Goal: Check status: Check status

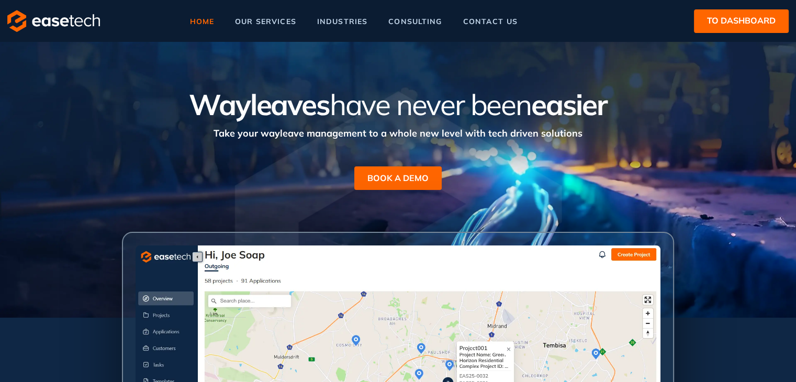
click at [721, 26] on span "to dashboard" at bounding box center [741, 20] width 69 height 13
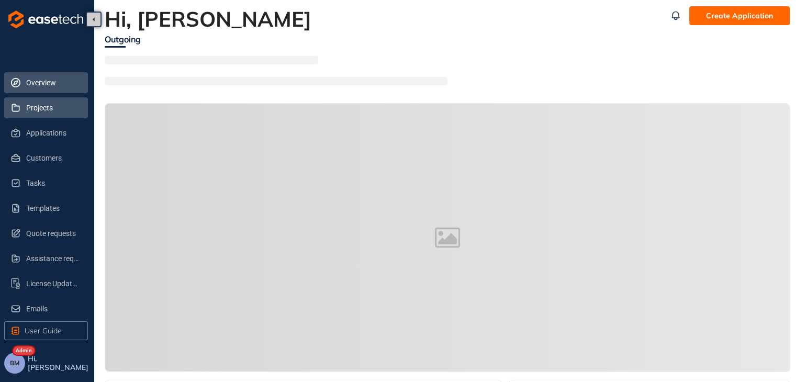
click at [39, 110] on span "Projects" at bounding box center [52, 107] width 53 height 21
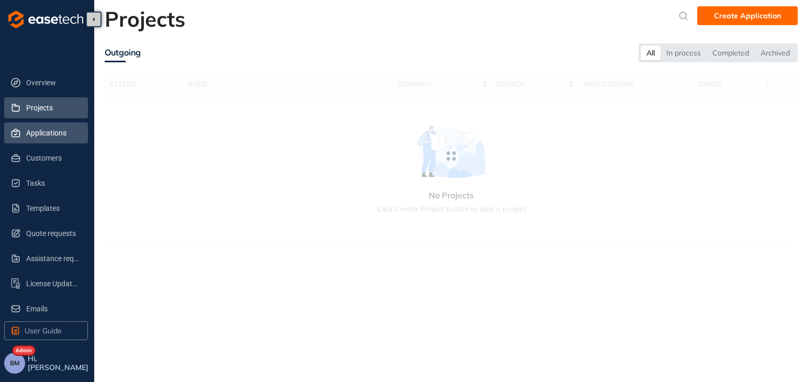
click at [53, 134] on span "Applications" at bounding box center [52, 132] width 53 height 21
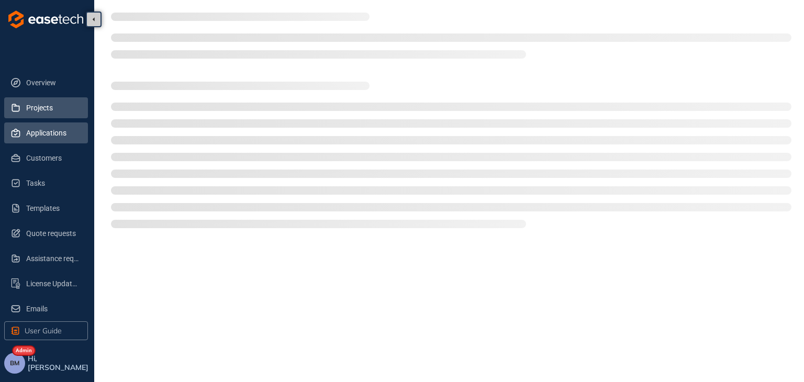
click at [42, 112] on span "Projects" at bounding box center [52, 107] width 53 height 21
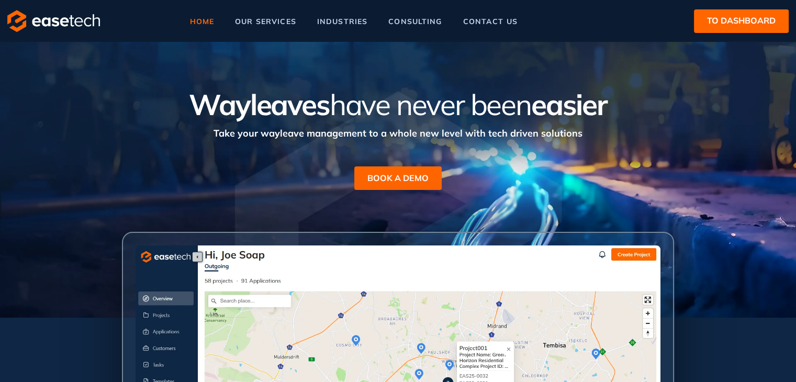
click at [712, 26] on span "to dashboard" at bounding box center [741, 20] width 69 height 13
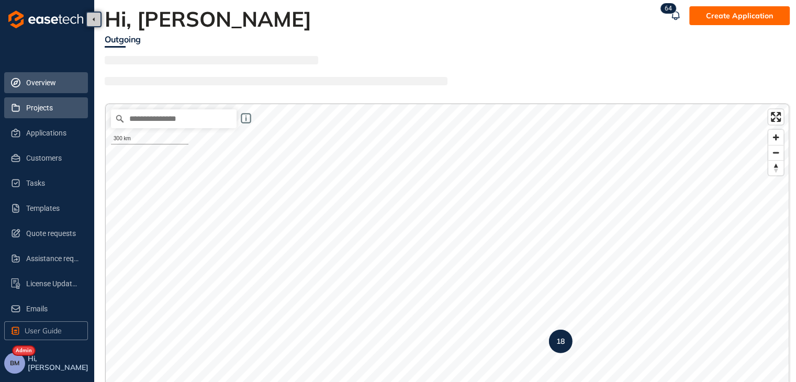
click at [30, 109] on span "Projects" at bounding box center [52, 107] width 53 height 21
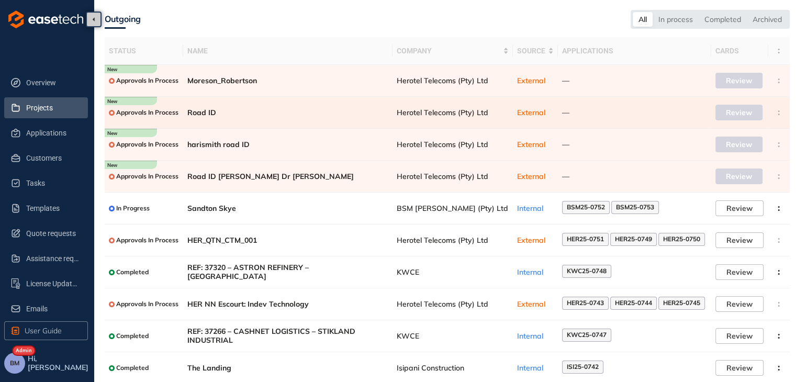
scroll to position [64, 0]
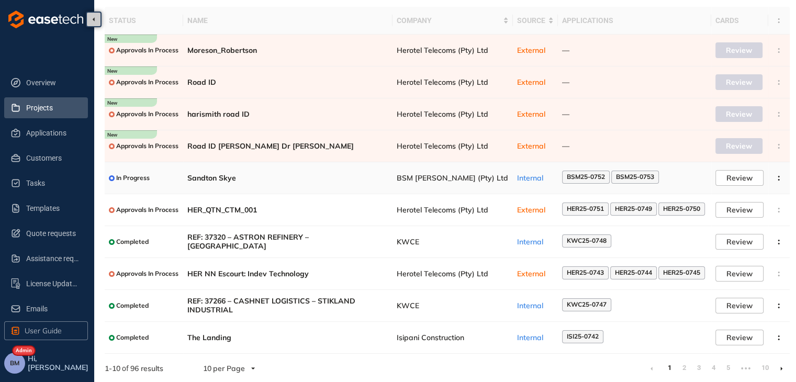
click at [455, 179] on span "BSM [PERSON_NAME] (Pty) Ltd" at bounding box center [453, 178] width 112 height 9
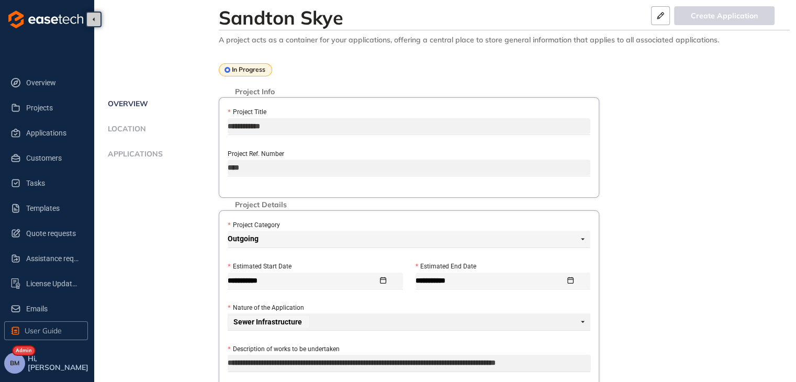
click at [140, 153] on span "Applications" at bounding box center [134, 154] width 58 height 9
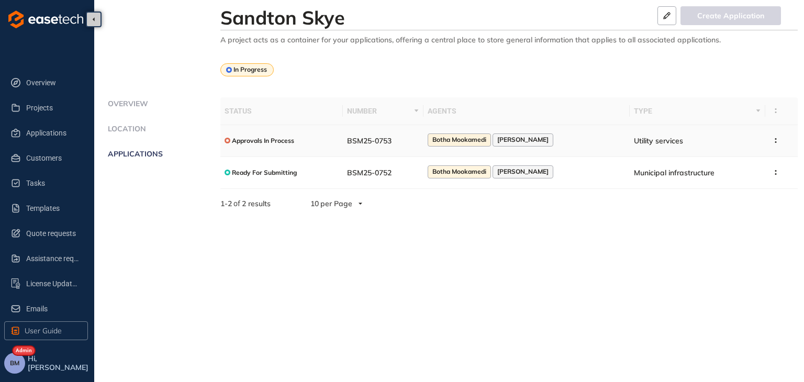
click at [387, 142] on span "BSM25-0753" at bounding box center [369, 140] width 44 height 9
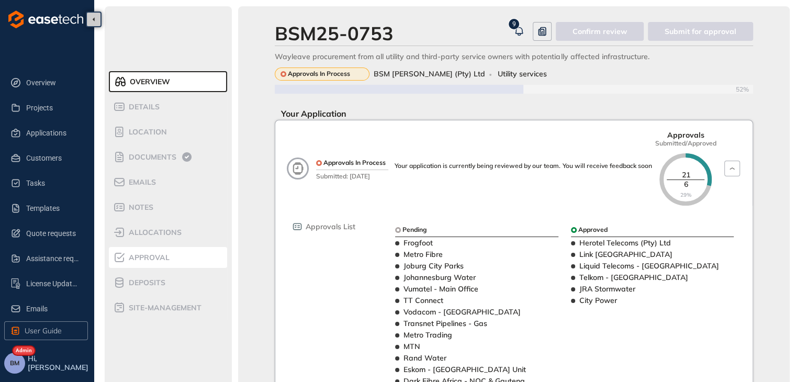
click at [154, 254] on span "Approval" at bounding box center [148, 257] width 44 height 9
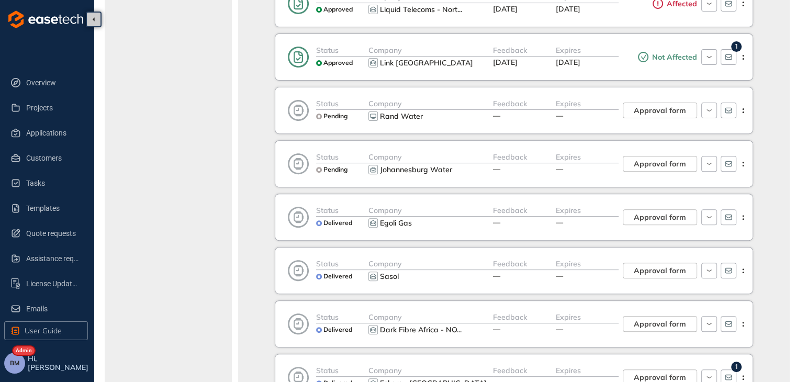
scroll to position [419, 0]
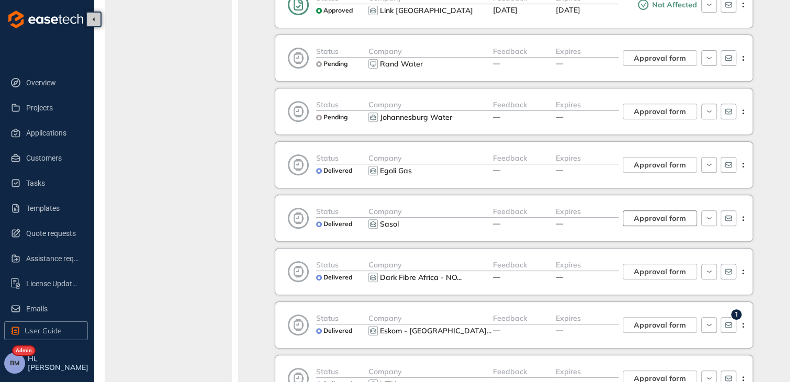
click at [663, 214] on span "Approval form" at bounding box center [660, 218] width 52 height 12
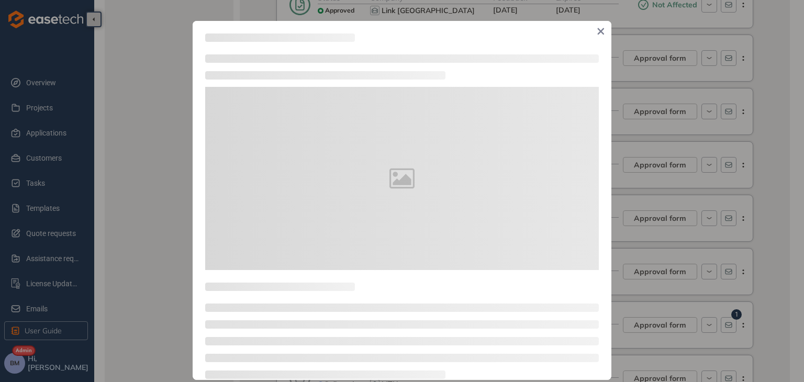
type textarea "**********"
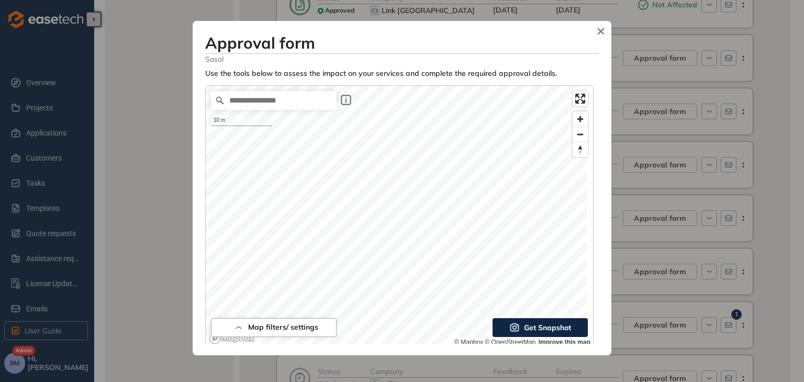
click at [793, 218] on div "Approval form Sasol Use the tools below to assess the impact on your services a…" at bounding box center [402, 191] width 804 height 382
